Goal: Task Accomplishment & Management: Use online tool/utility

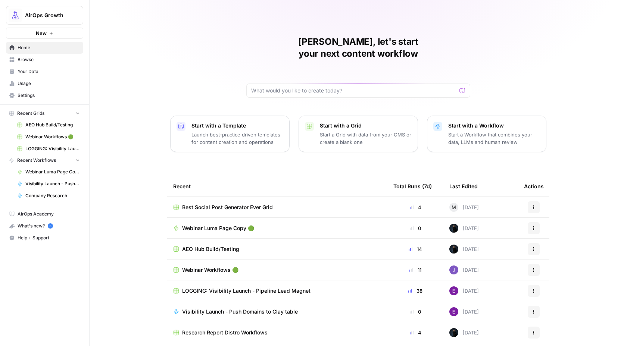
click at [213, 266] on span "Webinar Workflows 🟢" at bounding box center [210, 269] width 56 height 7
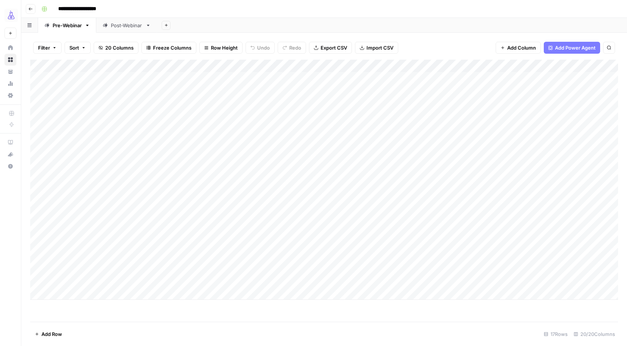
click at [316, 256] on div "Add Column" at bounding box center [324, 180] width 588 height 240
click at [375, 256] on div "Add Column" at bounding box center [324, 180] width 588 height 240
click at [423, 254] on div "Add Column" at bounding box center [324, 180] width 588 height 240
